Goal: Transaction & Acquisition: Book appointment/travel/reservation

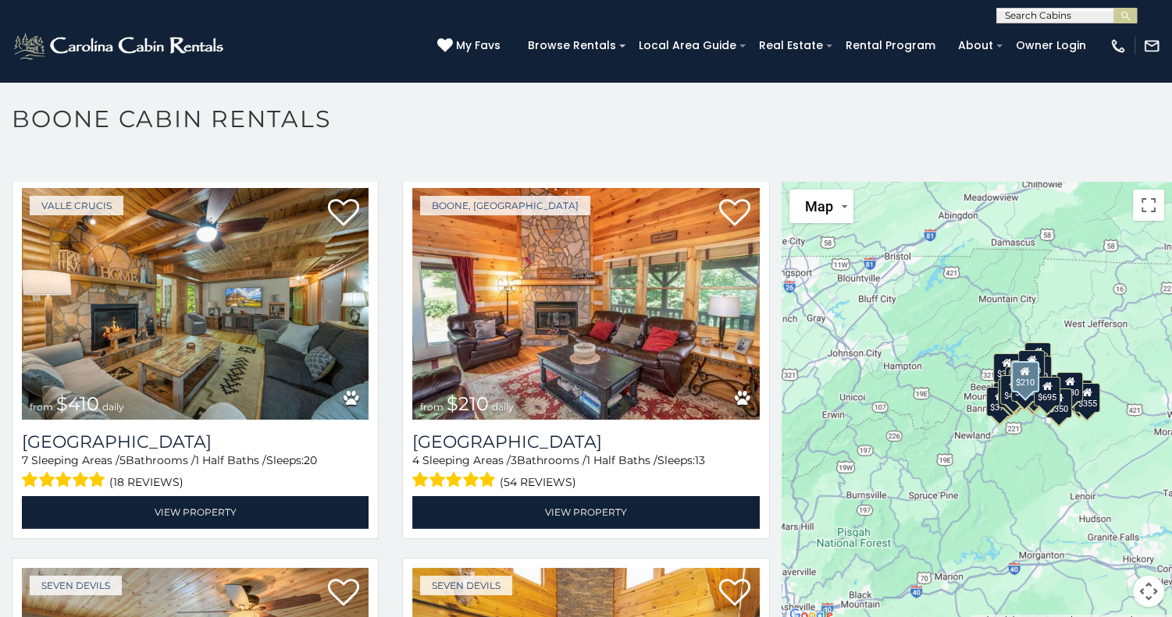
scroll to position [5221, 0]
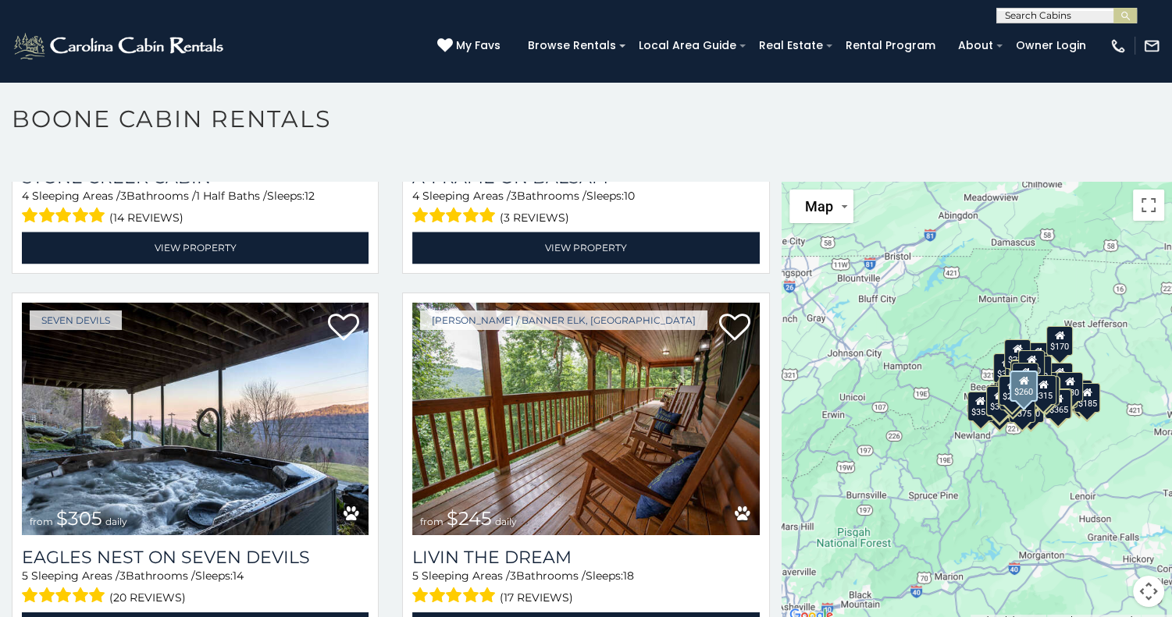
scroll to position [8666, 0]
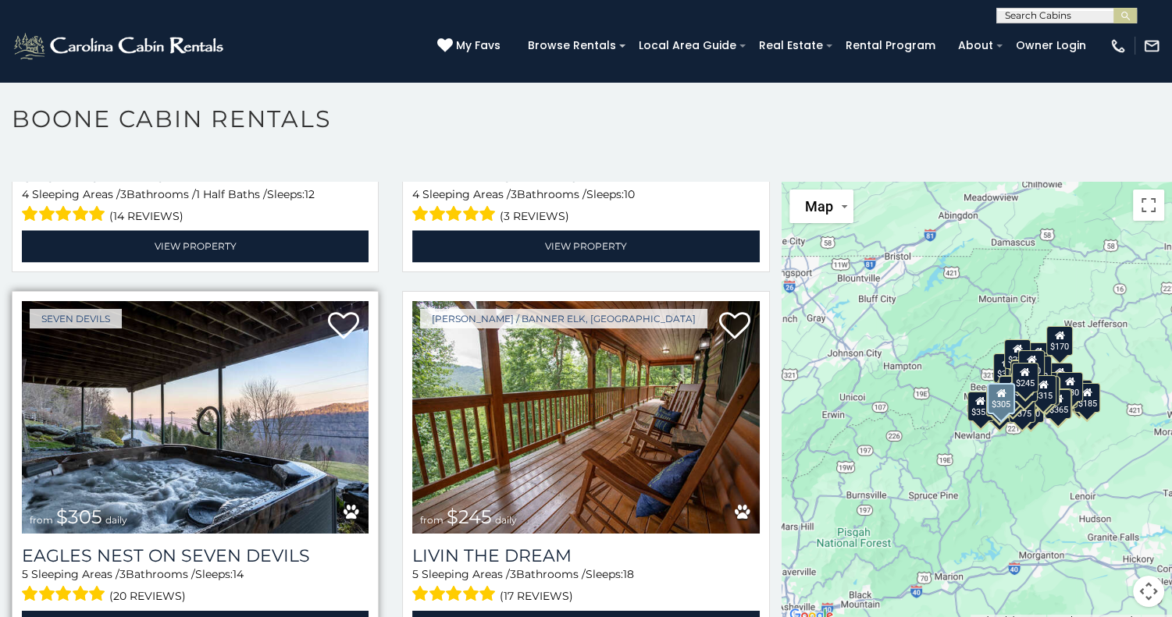
click at [155, 326] on img at bounding box center [195, 417] width 347 height 233
click at [203, 610] on link "View Property" at bounding box center [195, 626] width 347 height 32
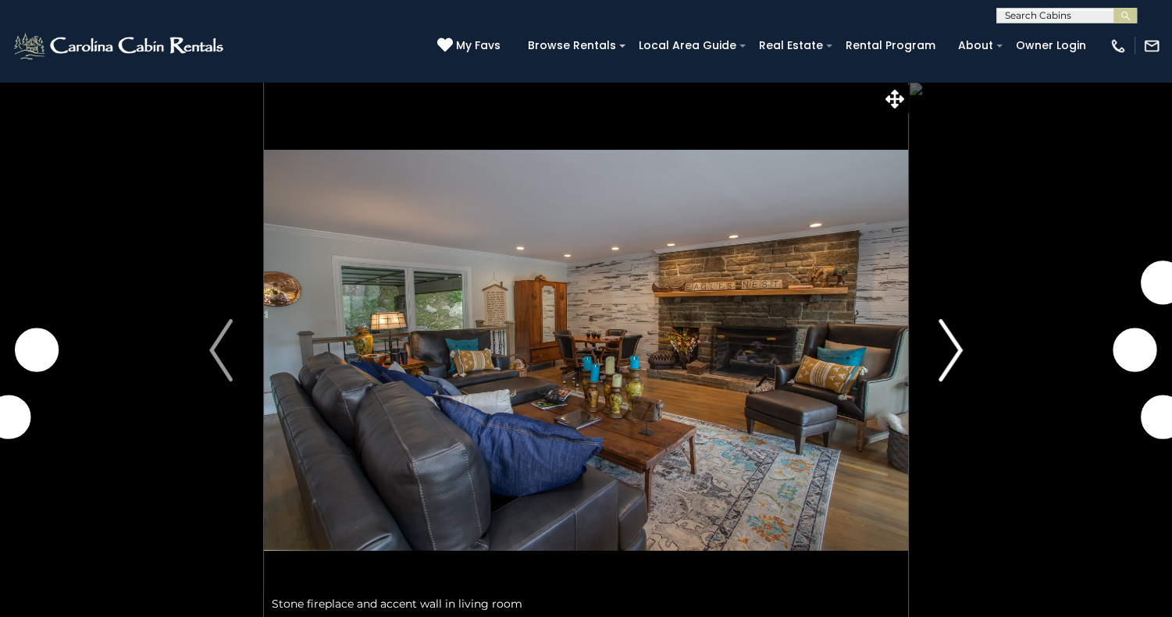
click at [950, 350] on img "Next" at bounding box center [950, 350] width 23 height 62
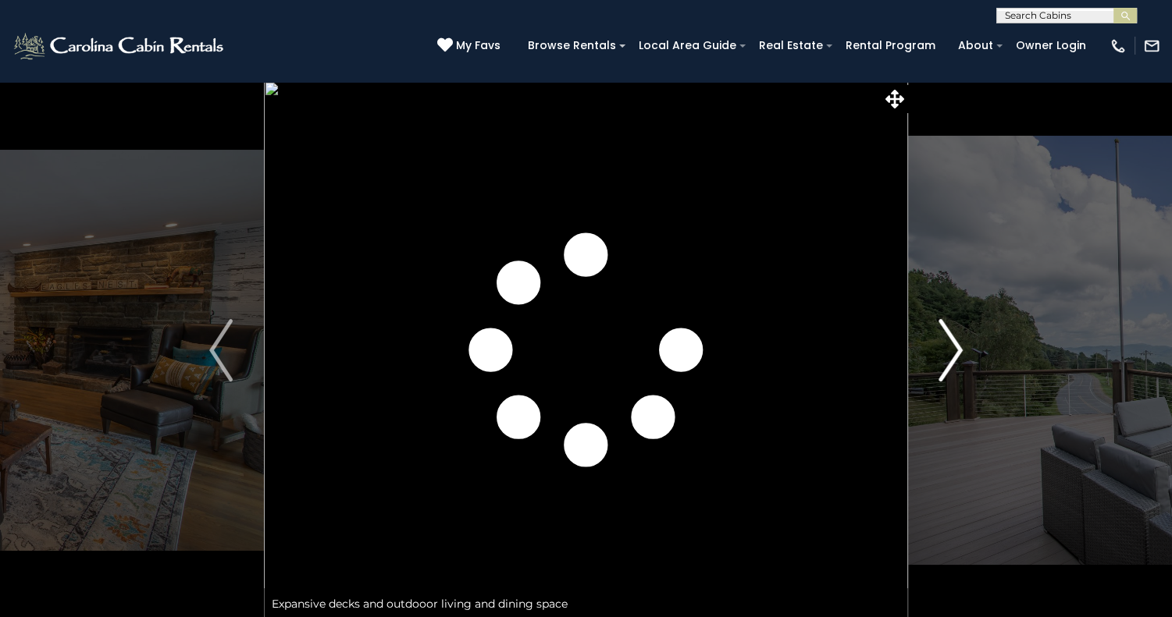
click at [950, 350] on img "Next" at bounding box center [950, 350] width 23 height 62
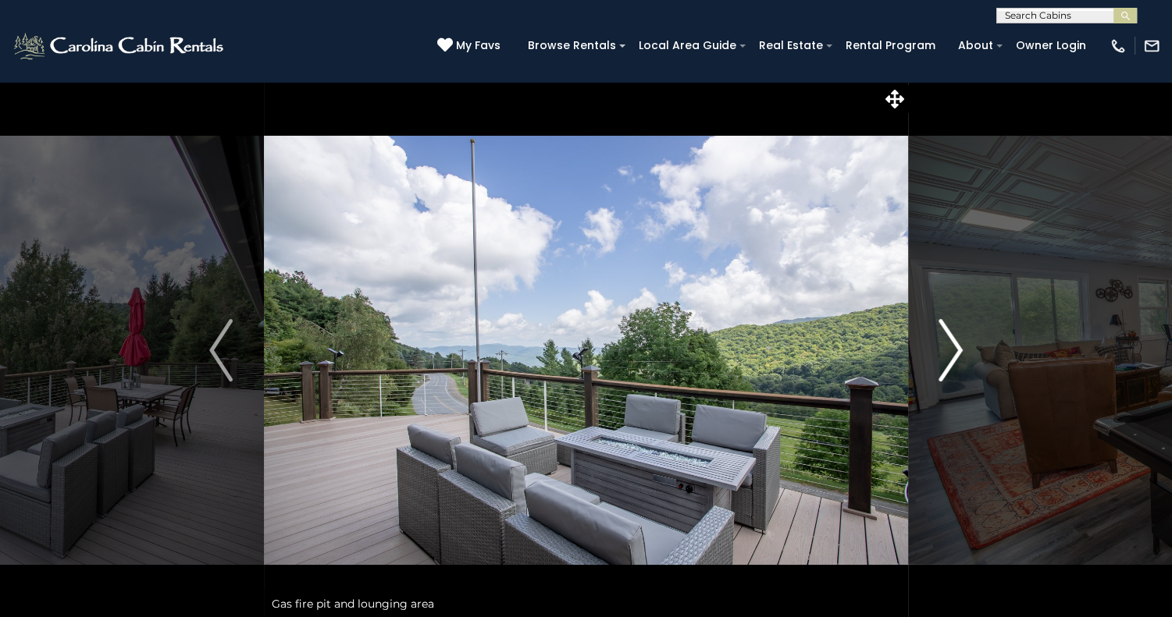
click at [950, 350] on img "Next" at bounding box center [950, 350] width 23 height 62
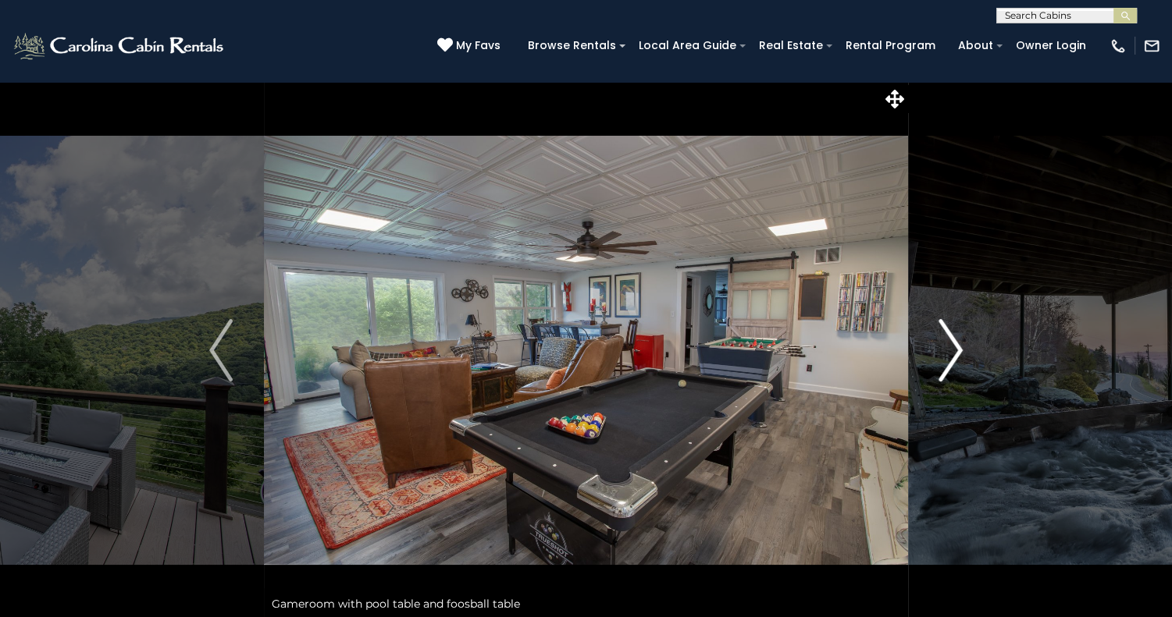
click at [950, 350] on img "Next" at bounding box center [950, 350] width 23 height 62
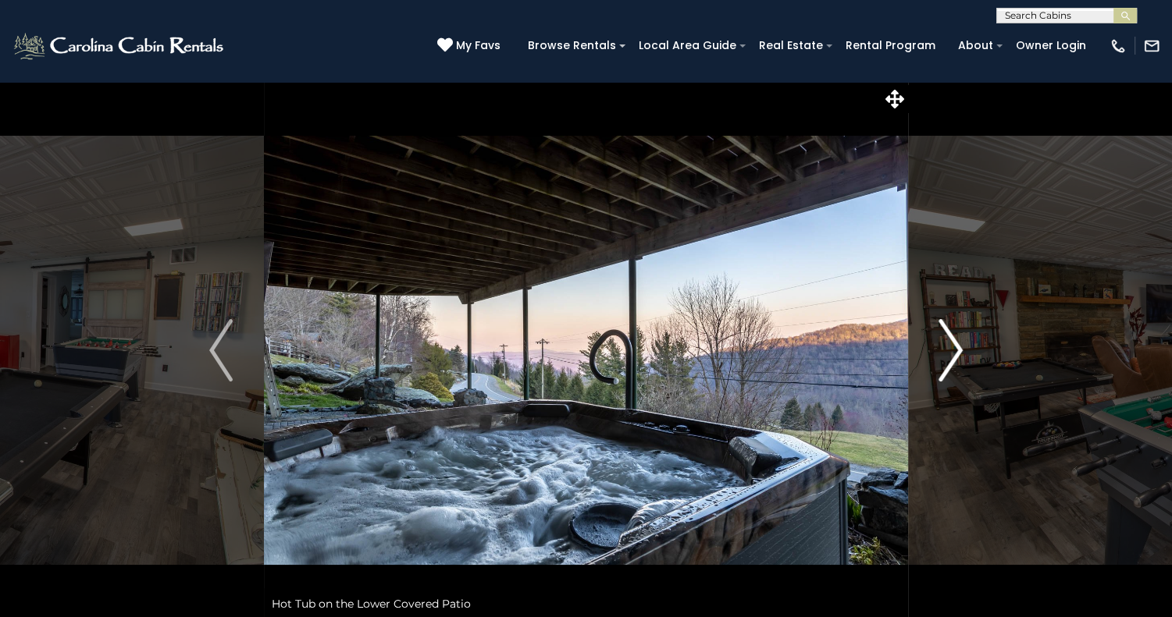
click at [950, 350] on img "Next" at bounding box center [950, 350] width 23 height 62
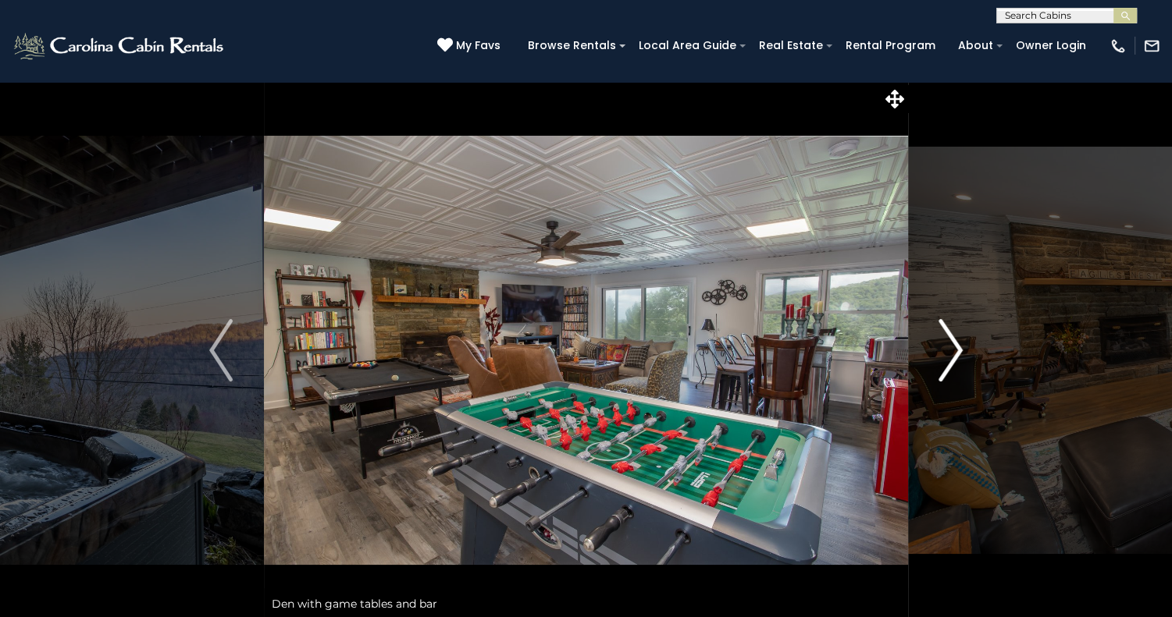
click at [950, 350] on img "Next" at bounding box center [950, 350] width 23 height 62
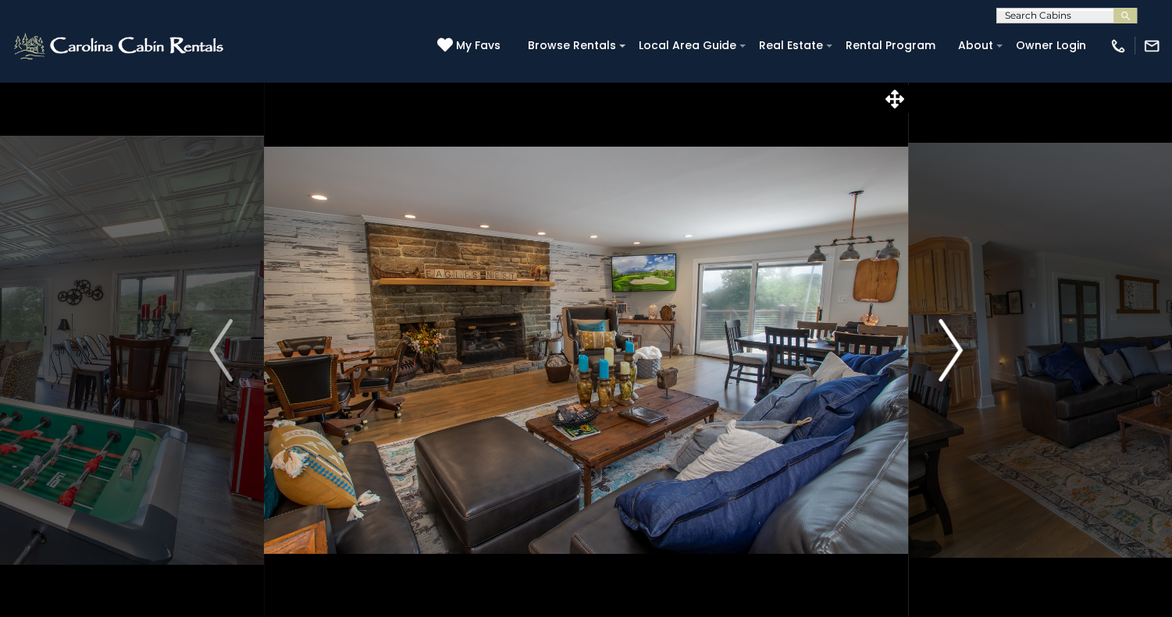
click at [950, 350] on img "Next" at bounding box center [950, 350] width 23 height 62
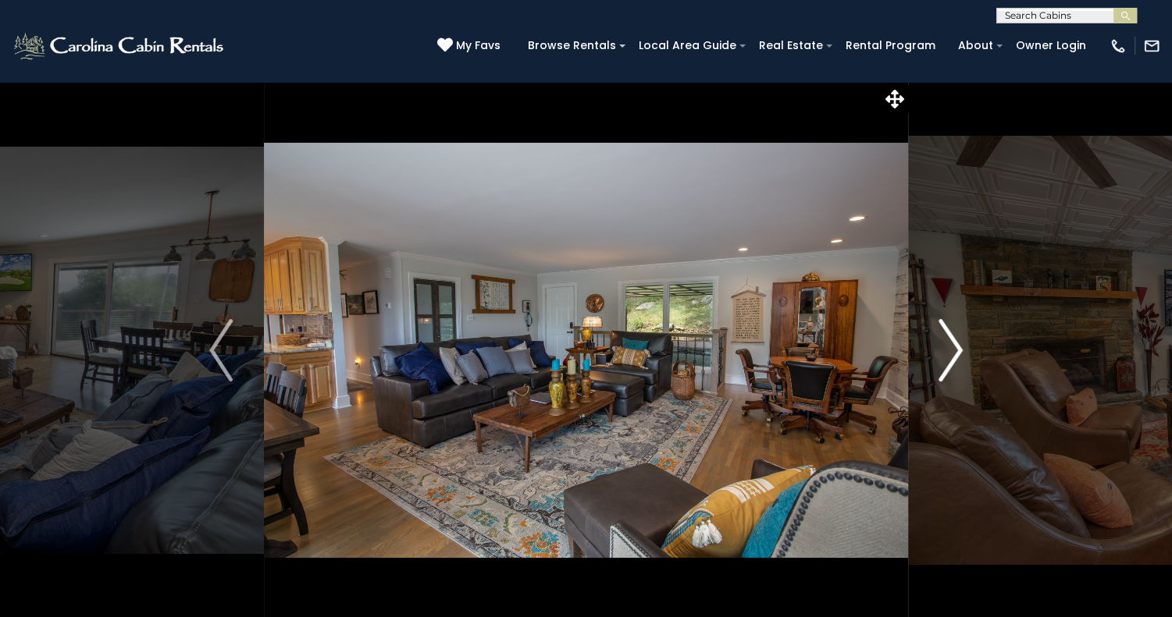
click at [950, 350] on img "Next" at bounding box center [950, 350] width 23 height 62
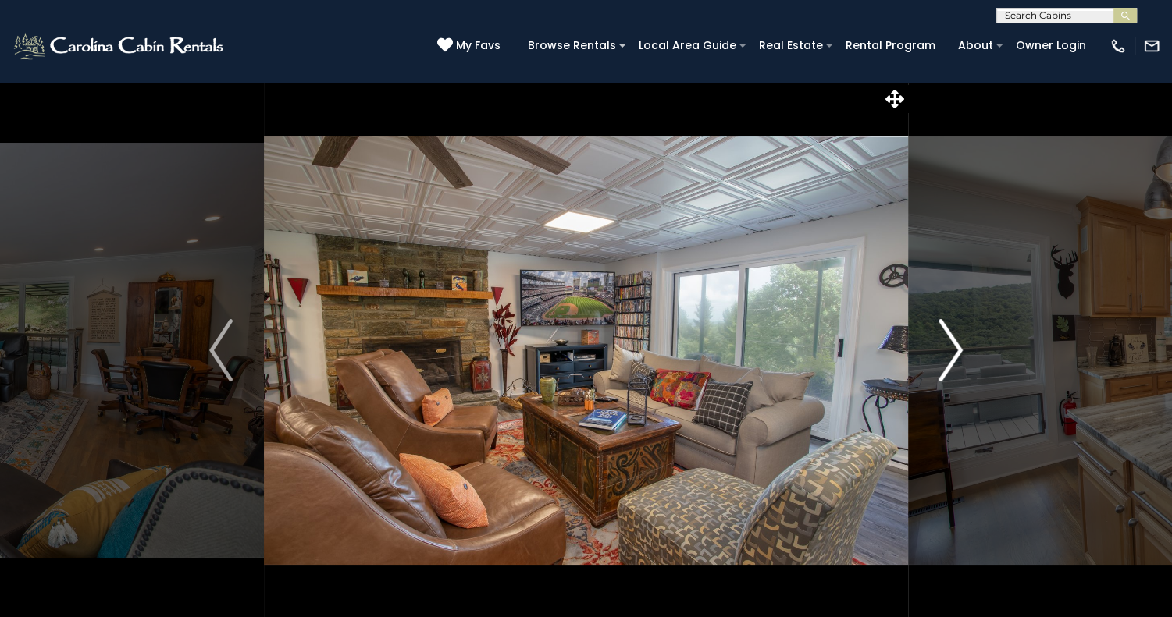
click at [950, 350] on img "Next" at bounding box center [950, 350] width 23 height 62
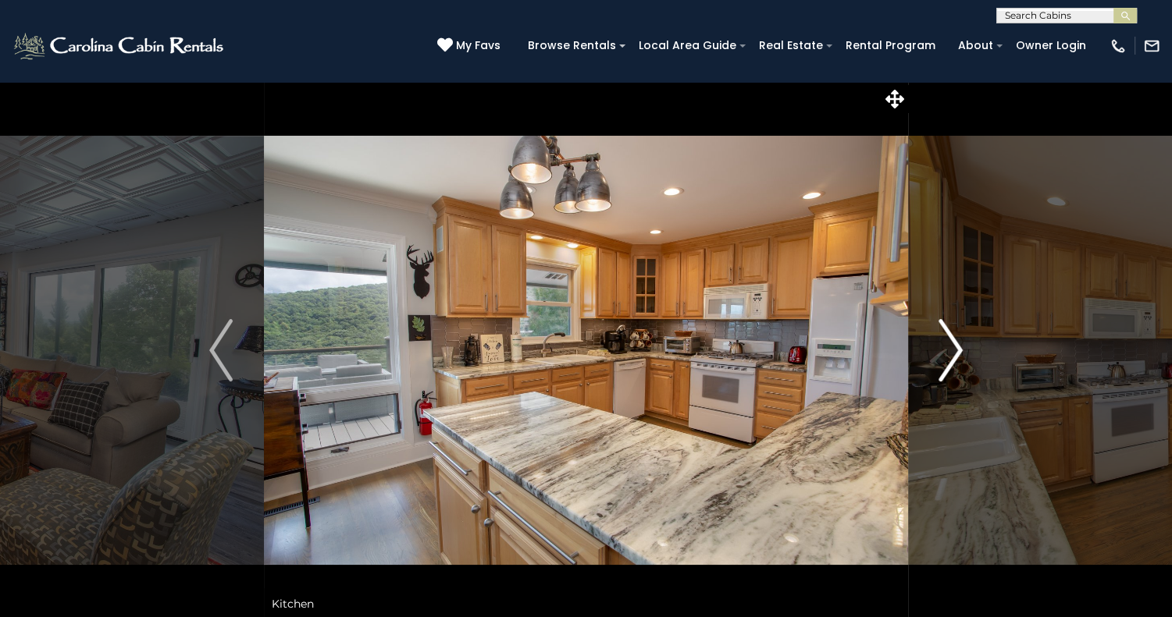
click at [950, 350] on img "Next" at bounding box center [950, 350] width 23 height 62
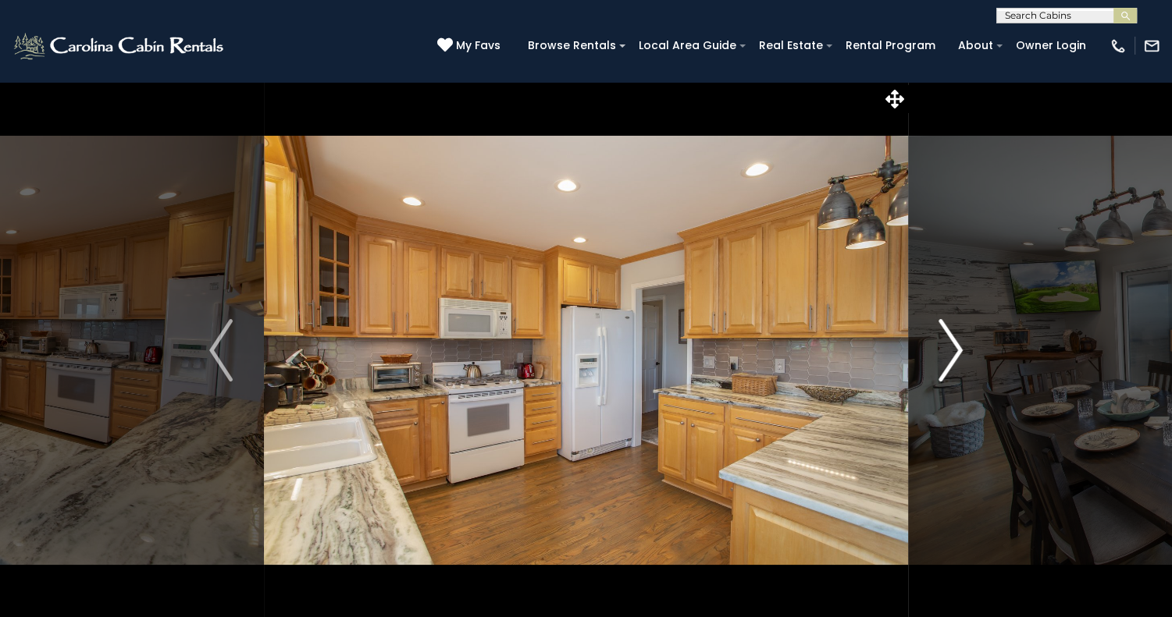
click at [950, 350] on img "Next" at bounding box center [950, 350] width 23 height 62
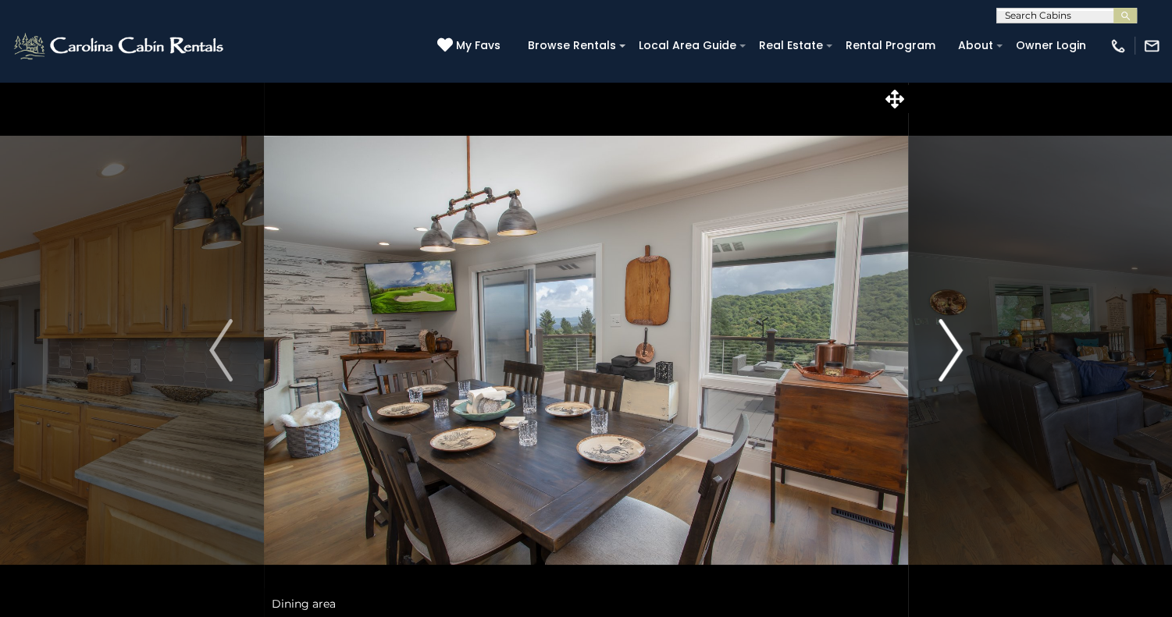
click at [950, 350] on img "Next" at bounding box center [950, 350] width 23 height 62
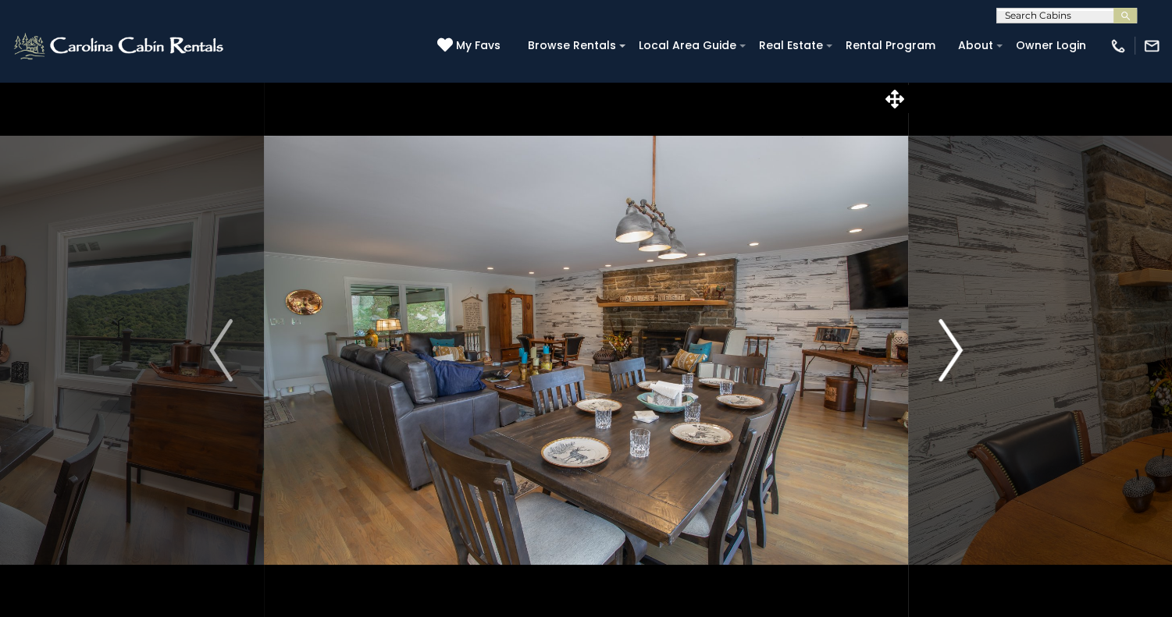
click at [950, 350] on img "Next" at bounding box center [950, 350] width 23 height 62
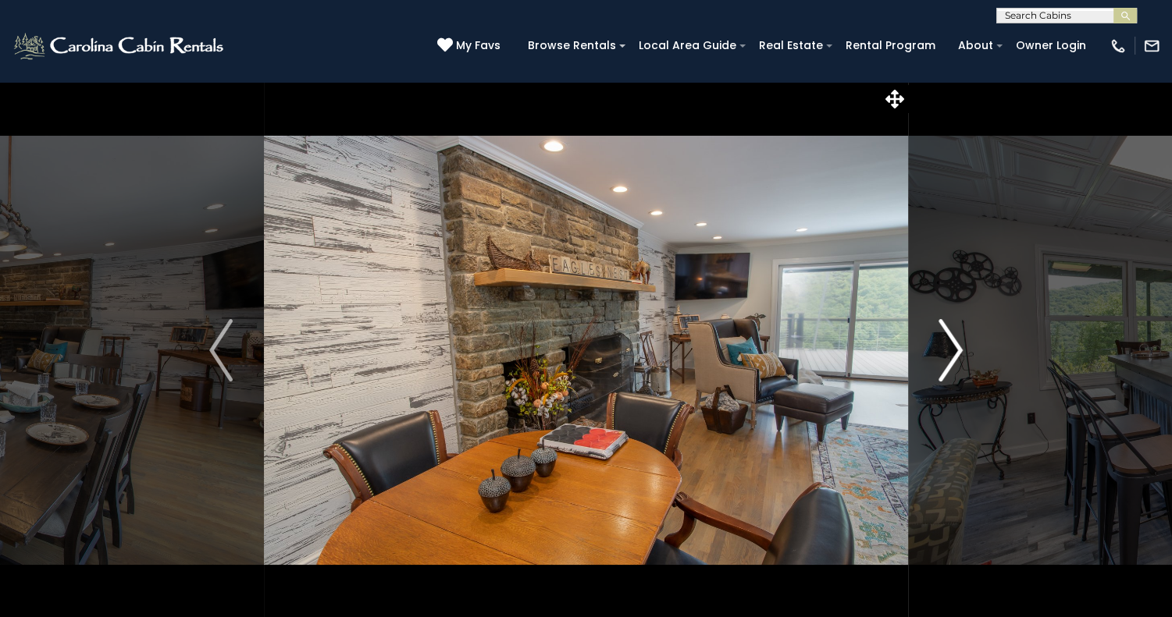
click at [950, 350] on img "Next" at bounding box center [950, 350] width 23 height 62
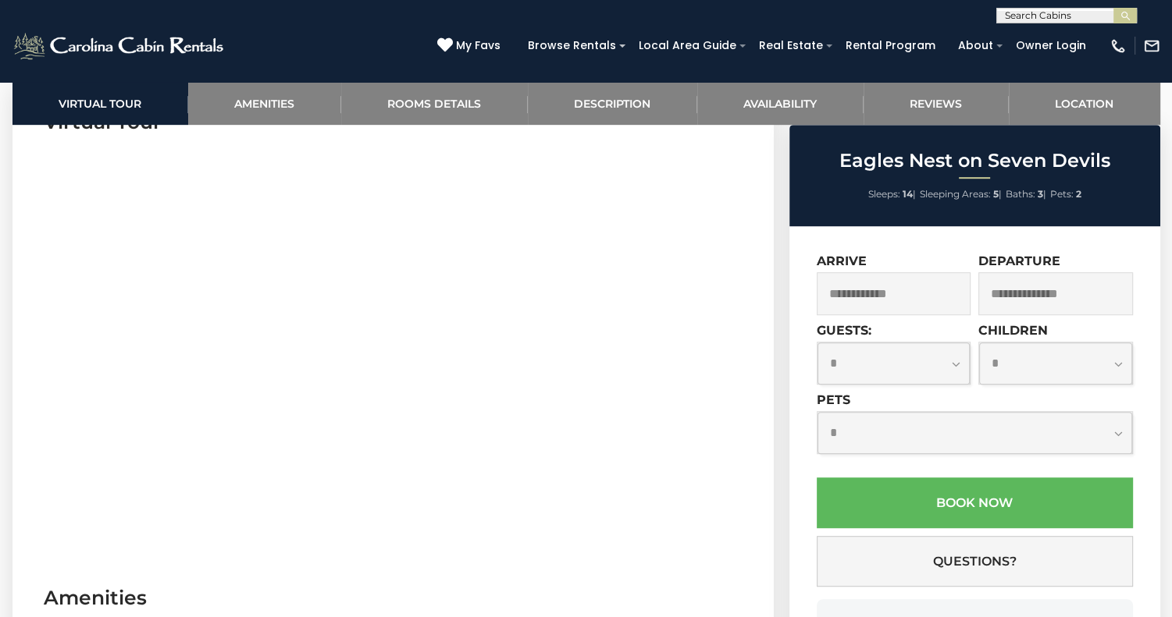
scroll to position [799, 0]
click at [952, 360] on select "**********" at bounding box center [893, 363] width 153 height 41
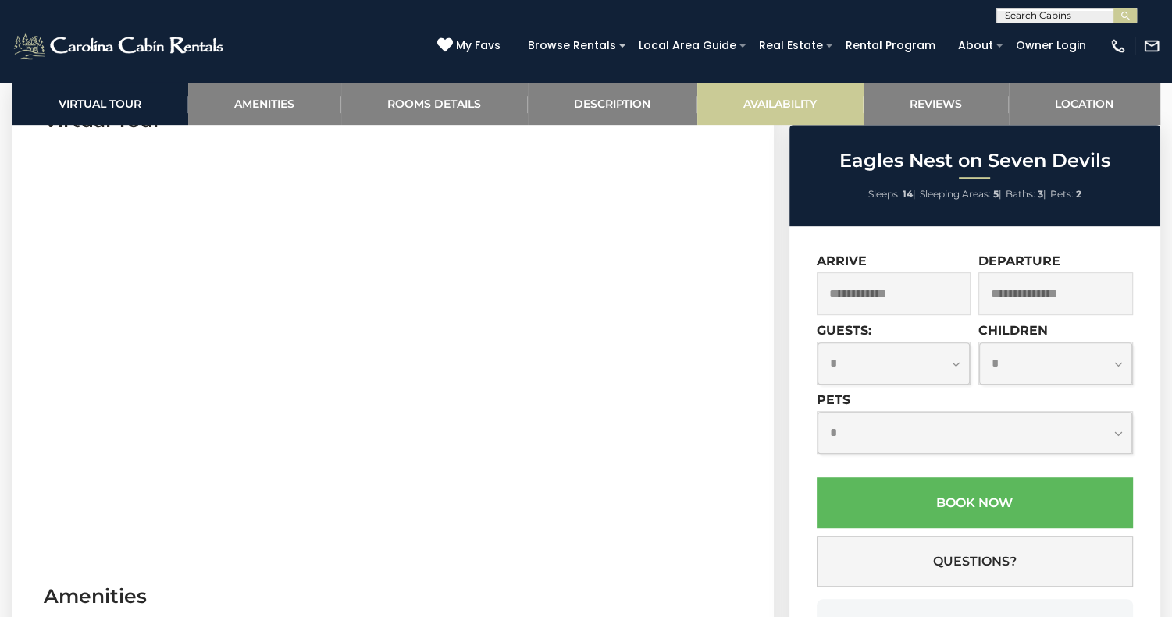
select select "*"
click at [817, 343] on select "**********" at bounding box center [893, 363] width 153 height 41
click at [857, 298] on input "text" at bounding box center [894, 293] width 155 height 43
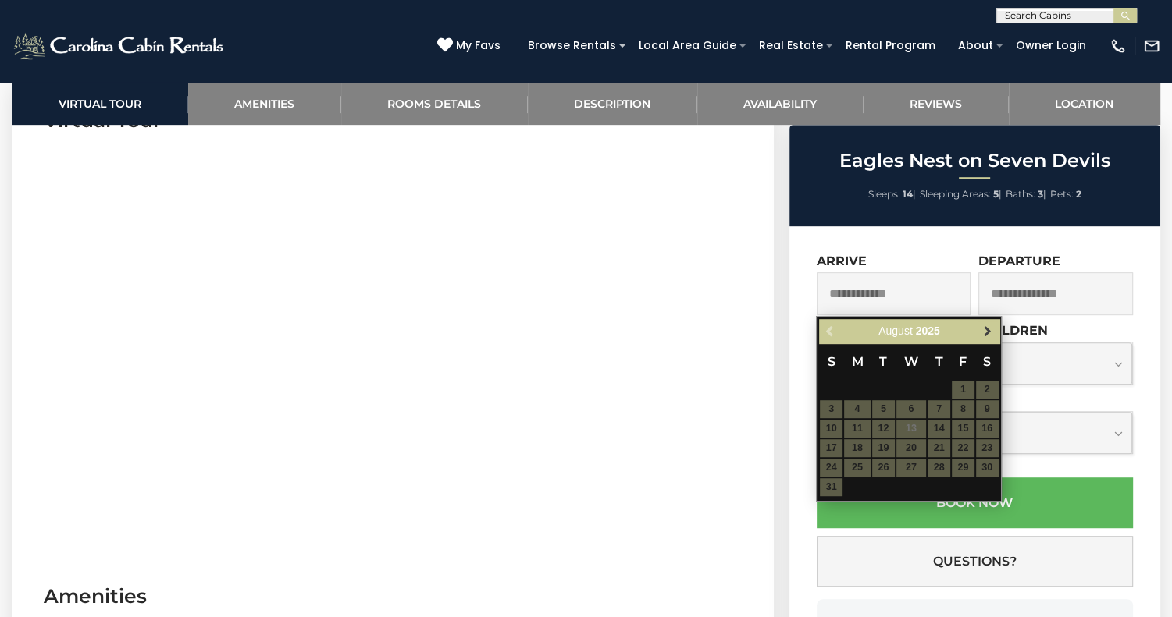
click at [993, 335] on span "Next" at bounding box center [987, 332] width 12 height 12
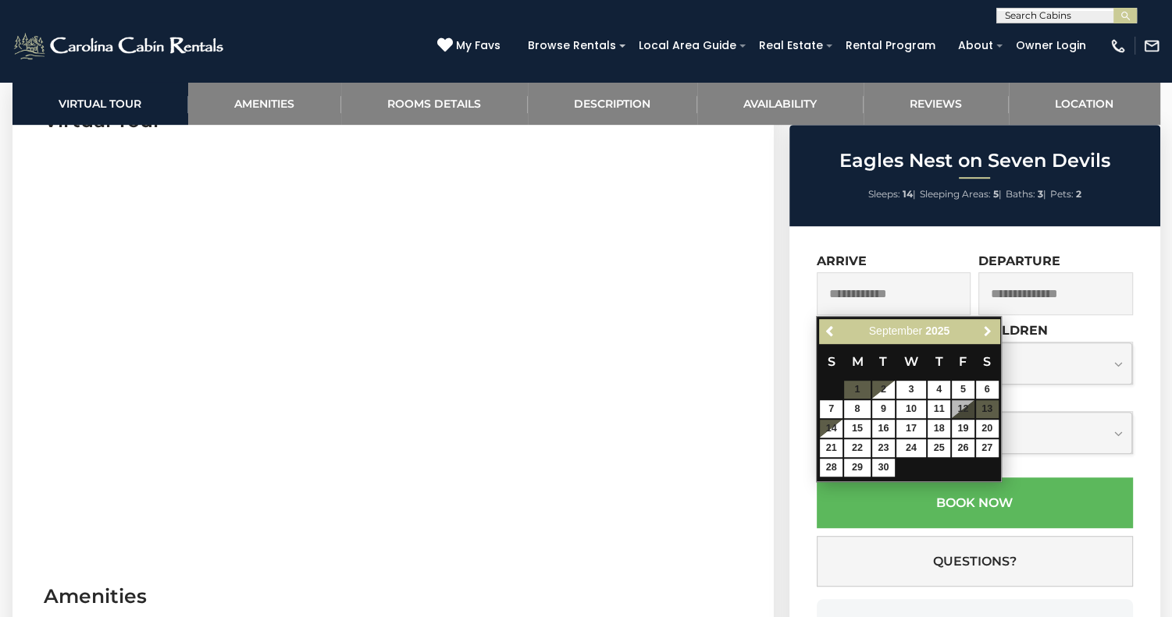
click at [993, 335] on span "Next" at bounding box center [987, 332] width 12 height 12
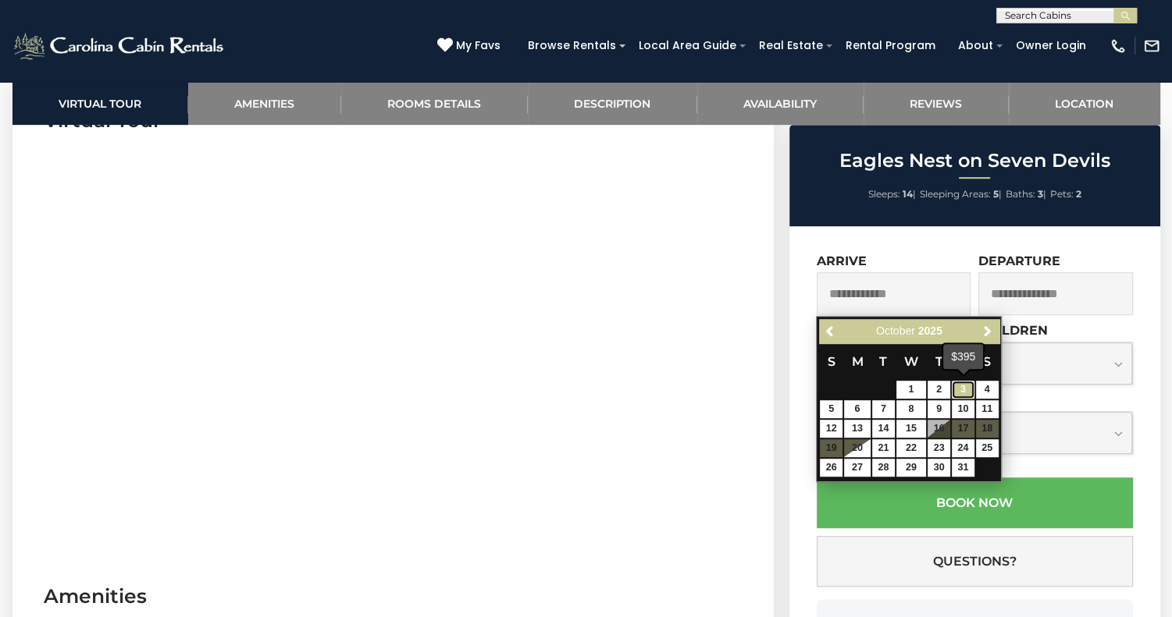
click at [962, 386] on link "3" at bounding box center [963, 390] width 23 height 18
type input "**********"
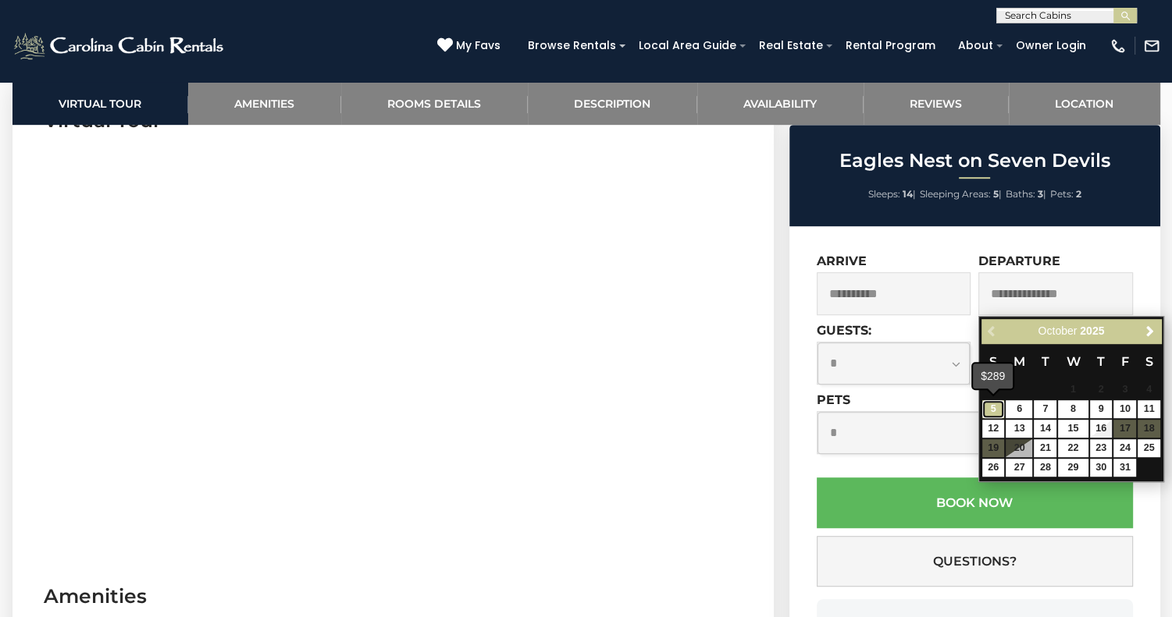
click at [995, 405] on link "5" at bounding box center [993, 409] width 23 height 18
type input "**********"
